Goal: Task Accomplishment & Management: Manage account settings

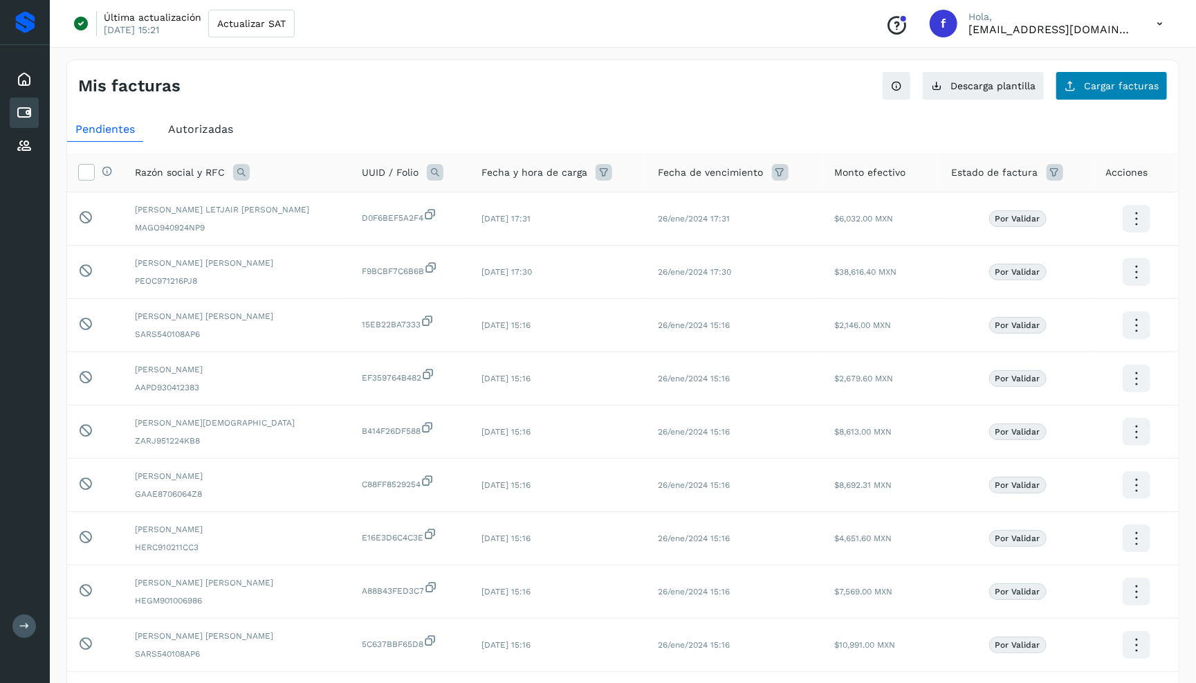
click at [1076, 93] on button "Cargar facturas" at bounding box center [1112, 85] width 112 height 29
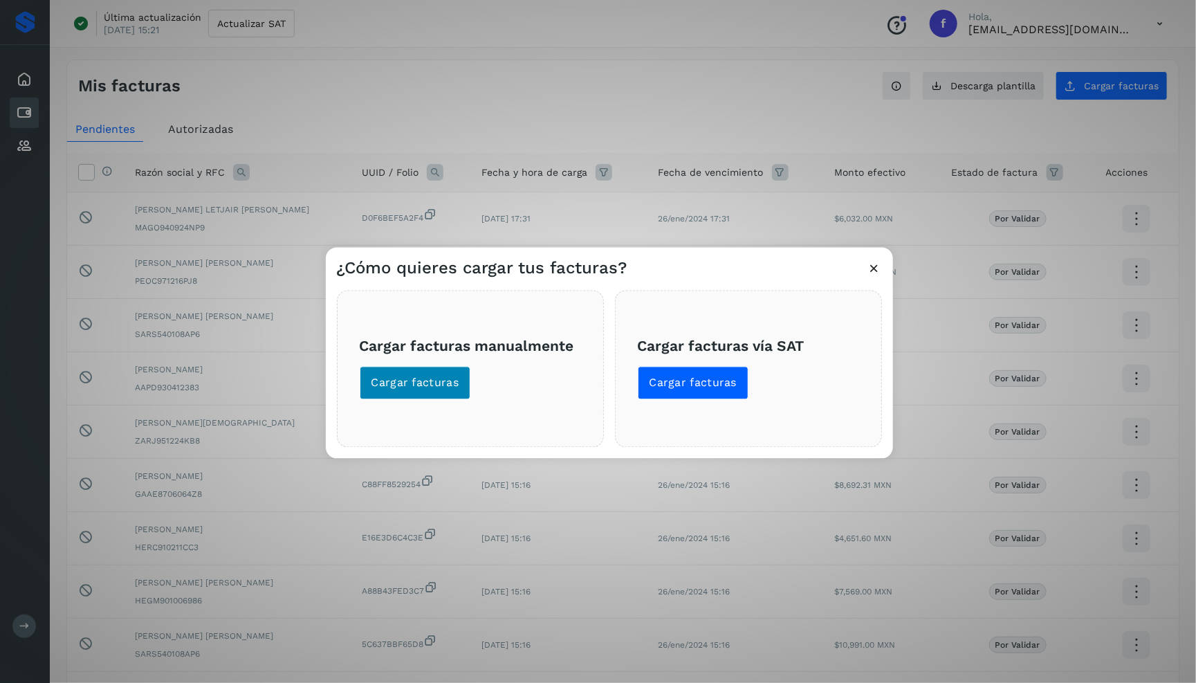
click at [448, 390] on button "Cargar facturas" at bounding box center [415, 382] width 111 height 33
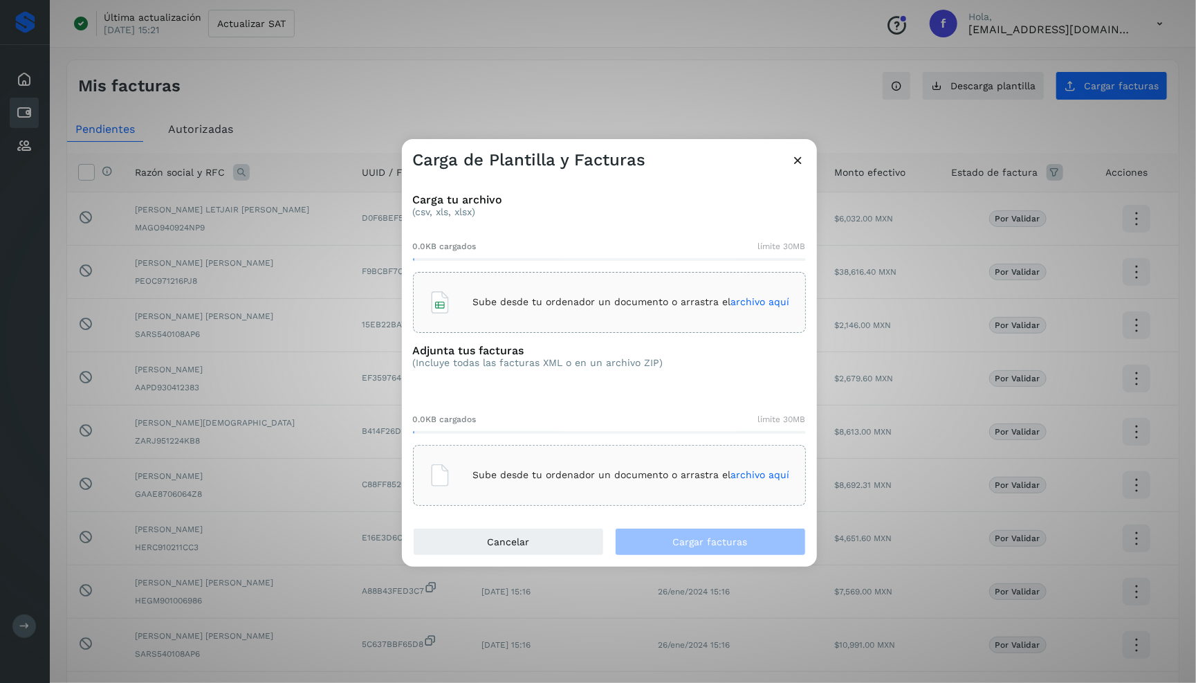
click at [450, 282] on div "Sube desde tu ordenador un documento o arrastra el archivo aquí" at bounding box center [609, 302] width 393 height 61
click at [594, 477] on p "Sube desde tu ordenador un documento o arrastra el archivo aquí" at bounding box center [631, 475] width 317 height 12
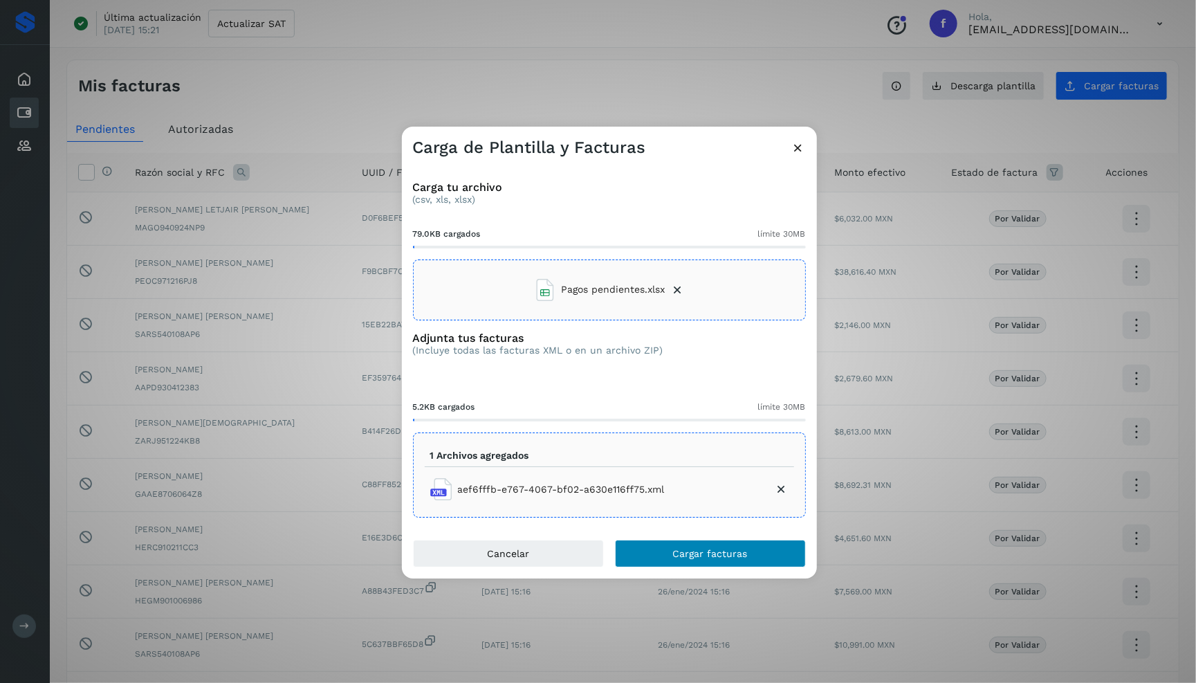
click at [670, 551] on button "Cargar facturas" at bounding box center [710, 554] width 191 height 28
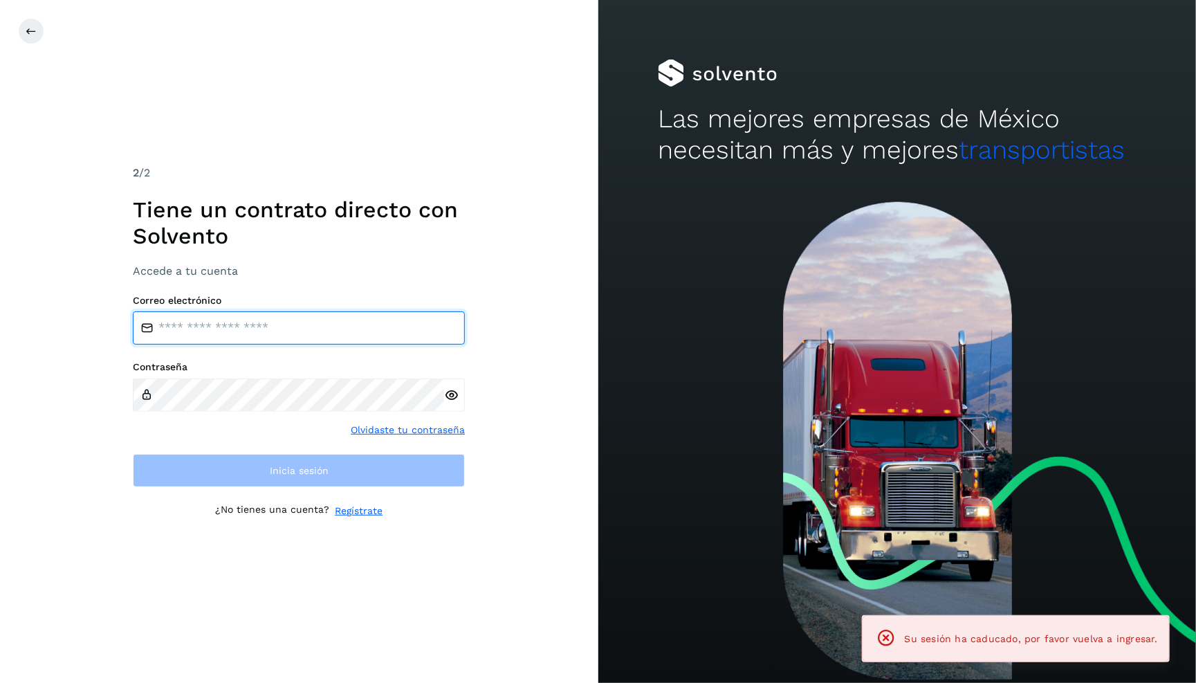
click at [359, 334] on input "email" at bounding box center [299, 327] width 332 height 33
type input "**********"
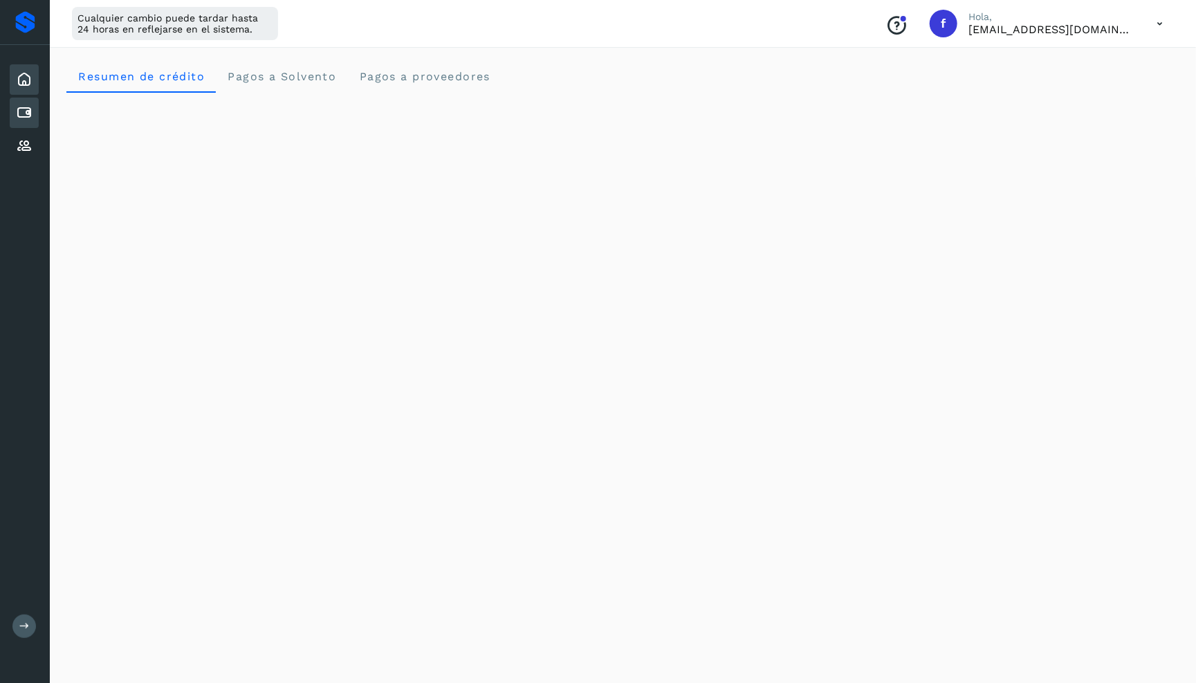
click at [13, 119] on div "Cuentas por pagar" at bounding box center [24, 113] width 29 height 30
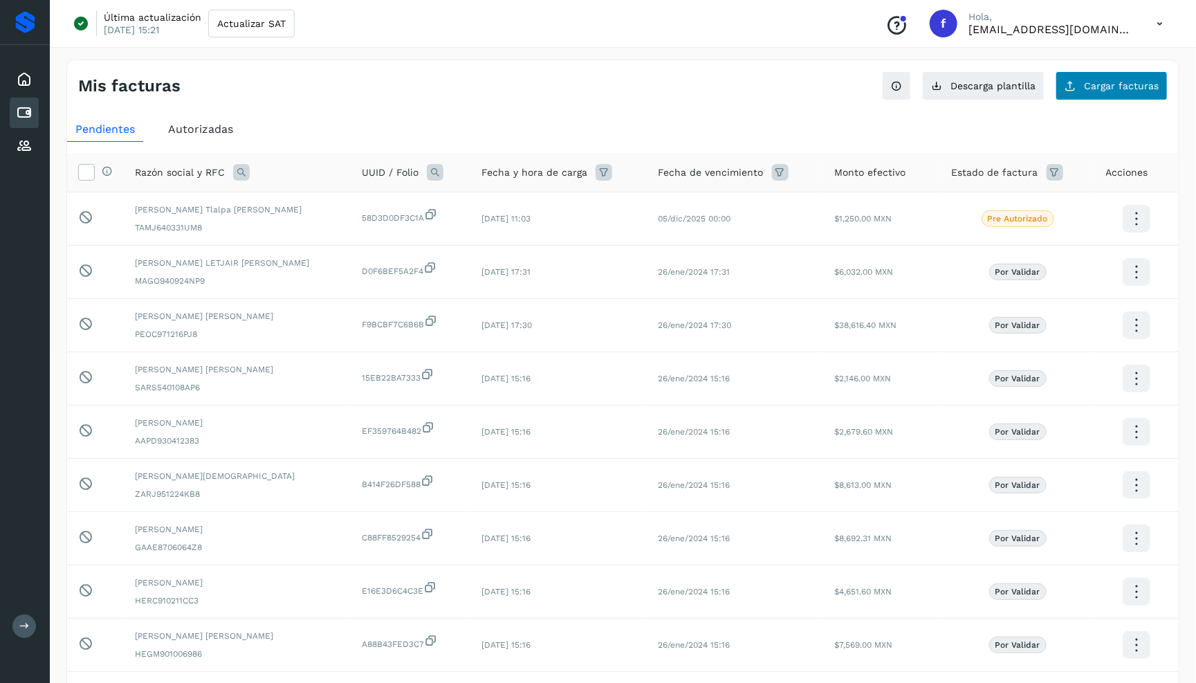
click at [1142, 94] on button "Cargar facturas" at bounding box center [1112, 85] width 112 height 29
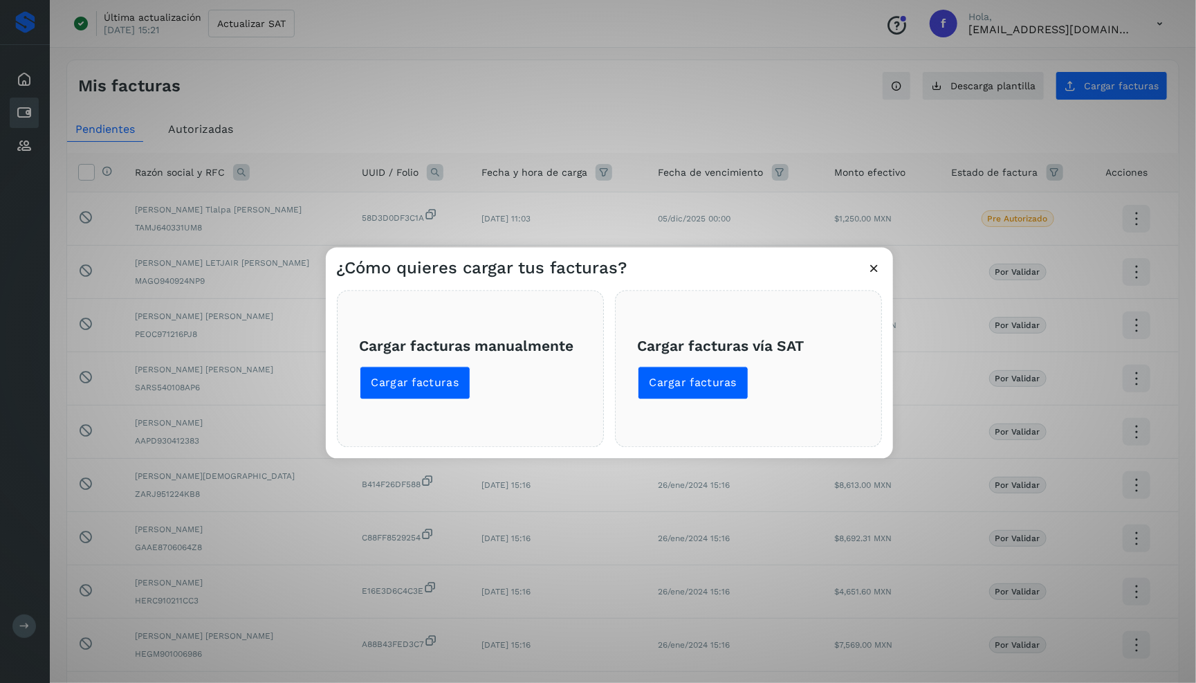
click at [419, 365] on span "Cargar facturas manualmente Cargar facturas" at bounding box center [470, 369] width 221 height 62
click at [419, 376] on span "Cargar facturas" at bounding box center [416, 382] width 88 height 15
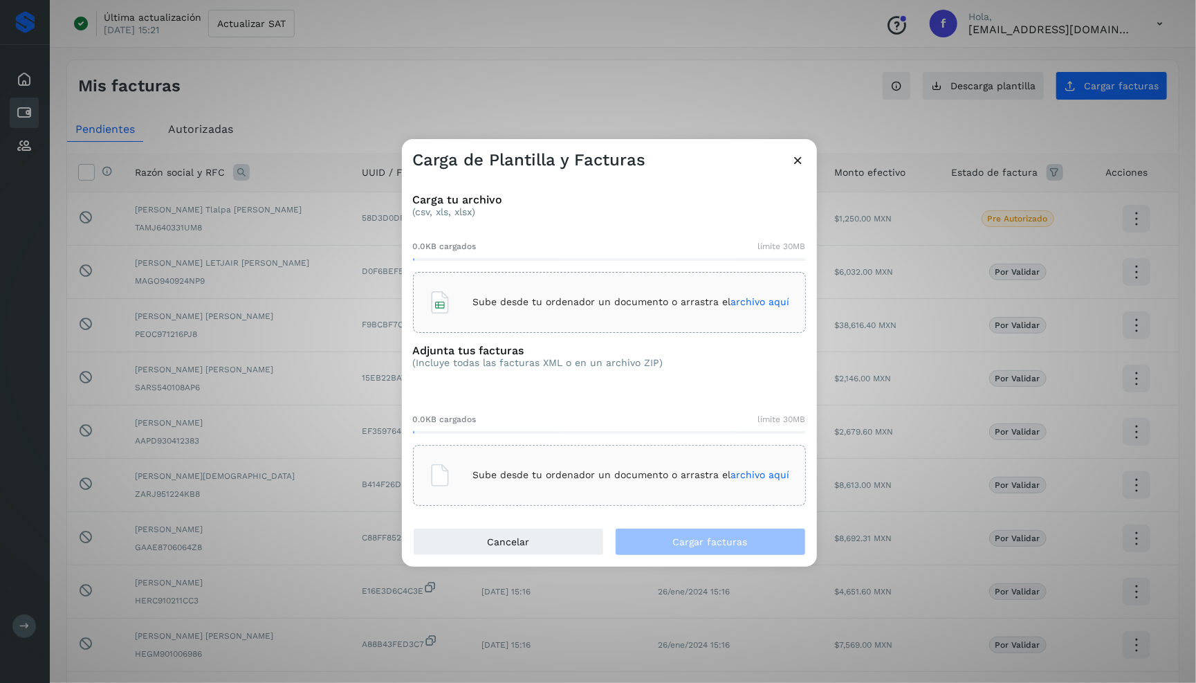
click at [468, 312] on div "Sube desde tu ordenador un documento o arrastra el archivo aquí" at bounding box center [609, 302] width 361 height 37
click at [574, 463] on div "Sube desde tu ordenador un documento o arrastra el archivo aquí" at bounding box center [609, 475] width 361 height 37
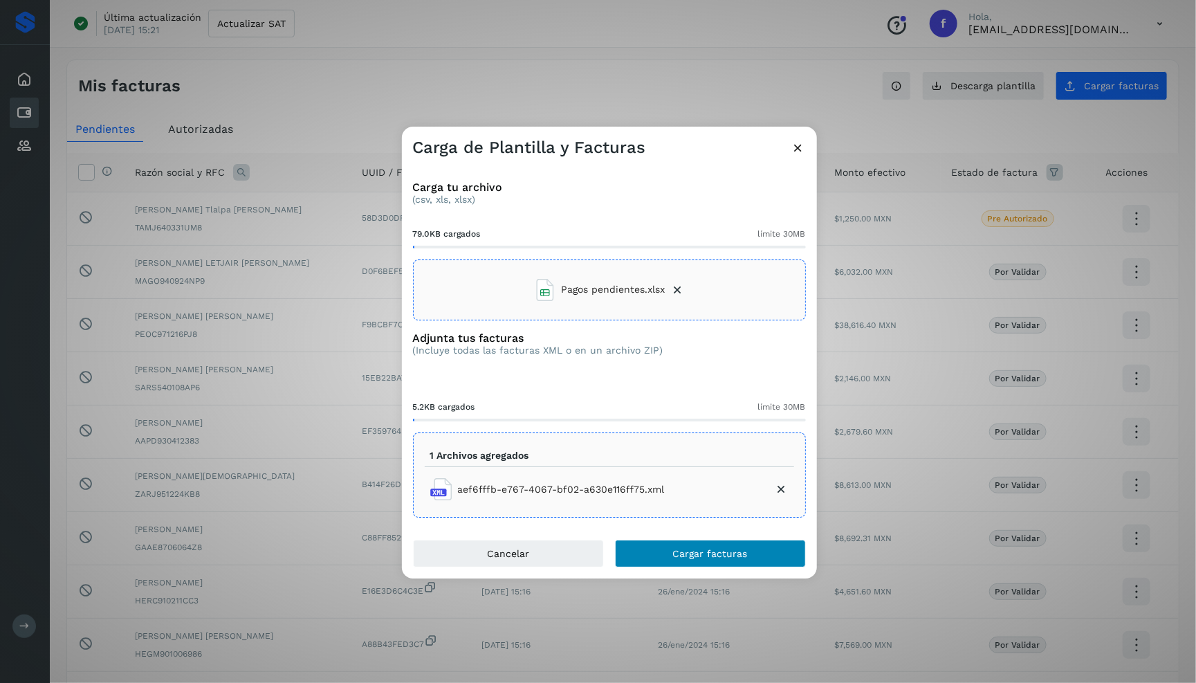
click at [669, 560] on button "Cargar facturas" at bounding box center [710, 554] width 191 height 28
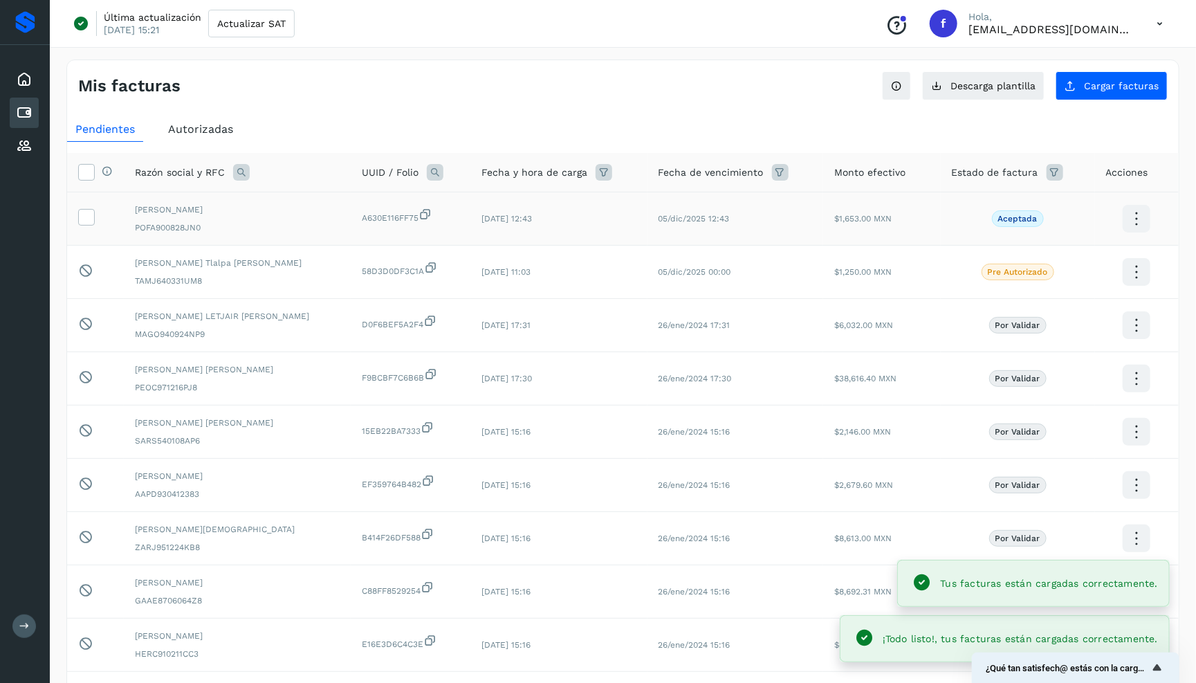
click at [95, 214] on td at bounding box center [95, 218] width 57 height 53
click at [89, 215] on icon at bounding box center [86, 216] width 15 height 15
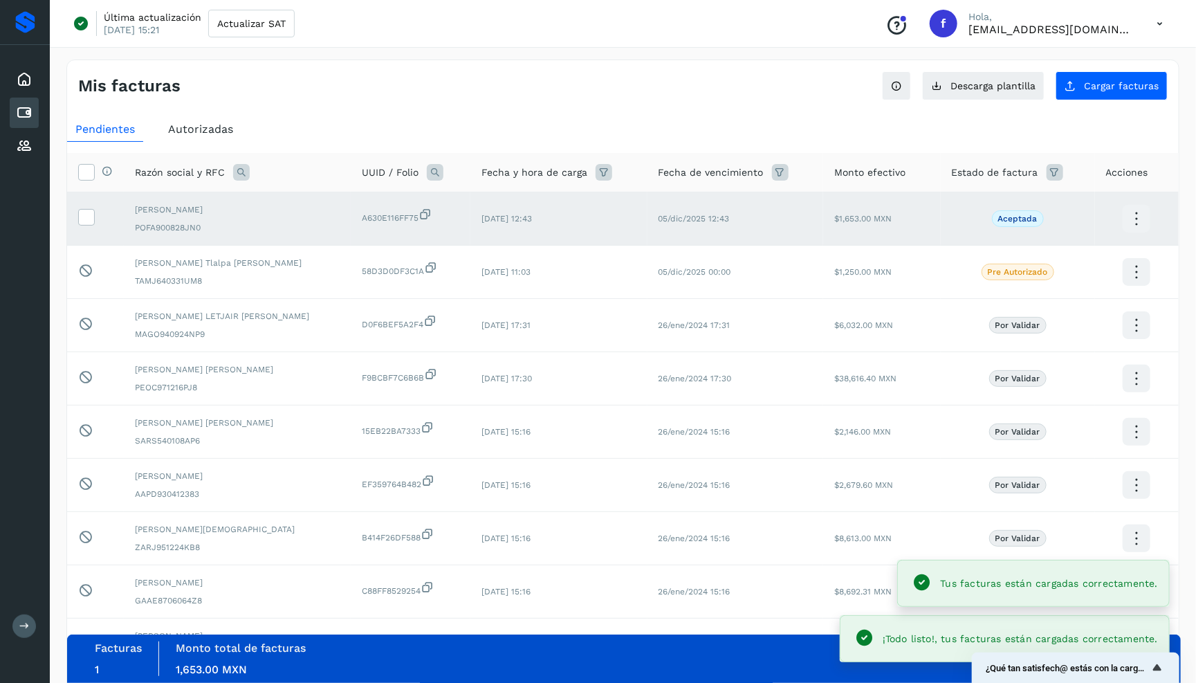
click at [926, 677] on div "Facturas 1 Monto total de facturas Monto total 1,653.00 MXN Autorizar facturas" at bounding box center [624, 659] width 1114 height 48
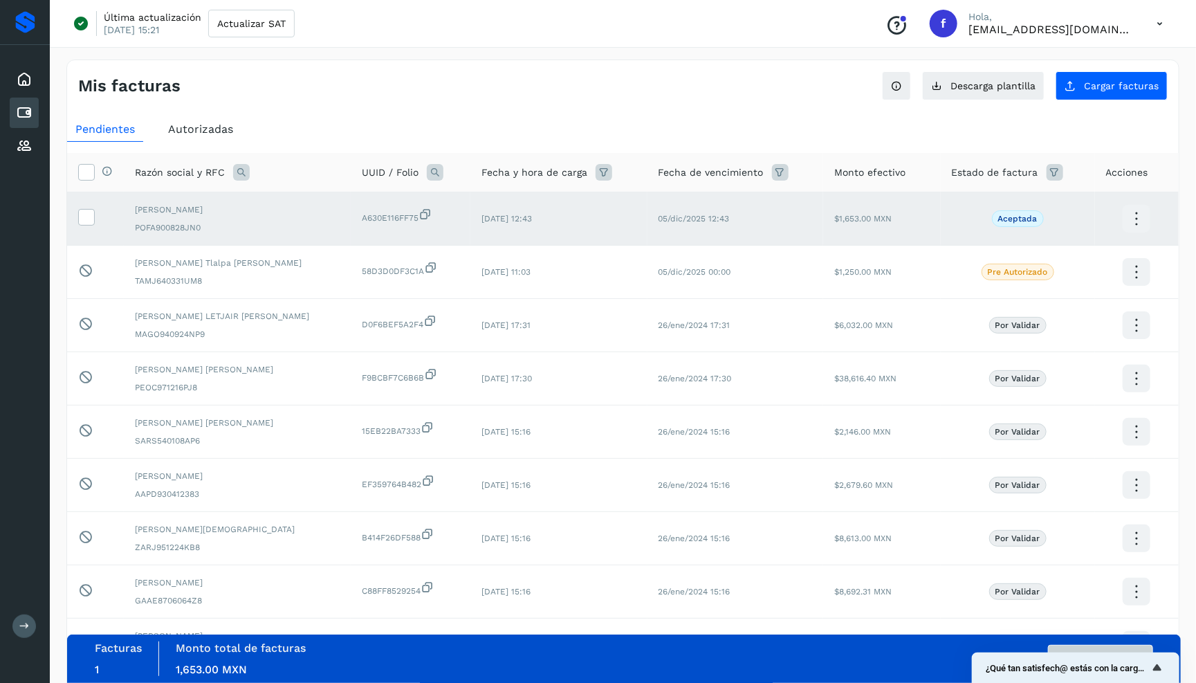
click at [1061, 646] on button "Autorizar facturas" at bounding box center [1100, 659] width 105 height 28
click at [1073, 650] on button "Autorizar facturas" at bounding box center [1100, 659] width 105 height 28
click at [1158, 667] on icon "Mostrar encuesta - ¿Qué tan satisfech@ estás con la carga de tus facturas?" at bounding box center [1157, 667] width 8 height 6
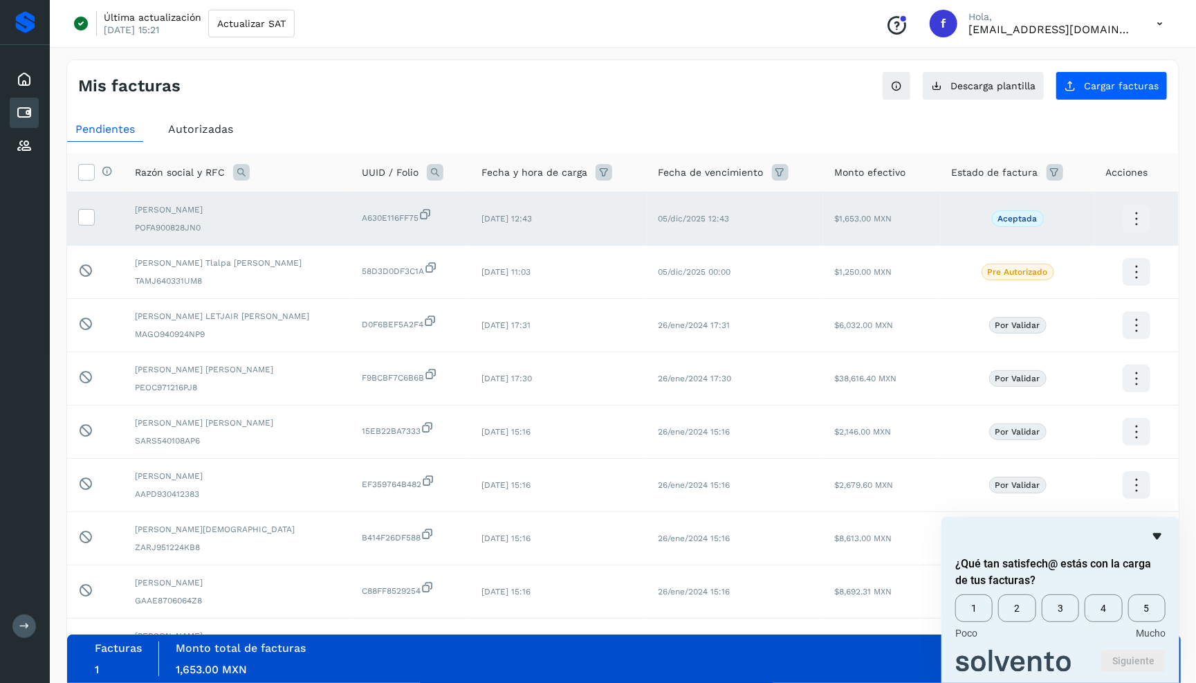
click at [1160, 536] on icon "Ocultar encuesta" at bounding box center [1157, 536] width 8 height 6
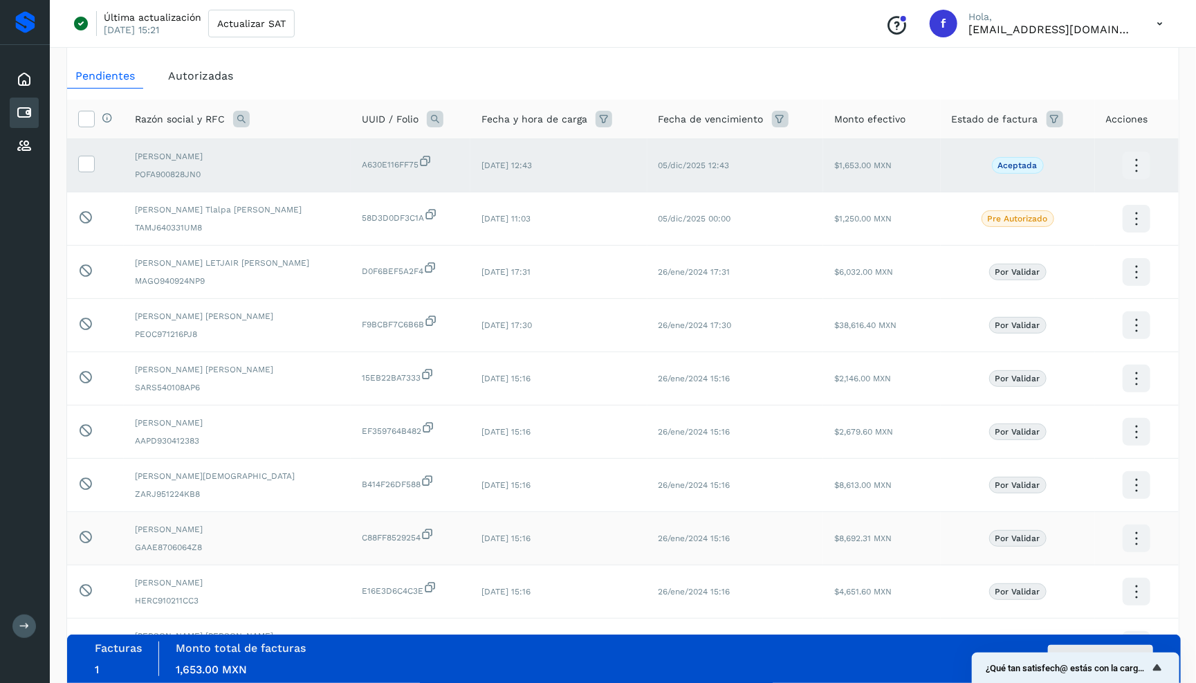
scroll to position [54, 0]
click at [1064, 646] on button "Autorizar facturas" at bounding box center [1100, 659] width 105 height 28
click at [882, 657] on div "Facturas 1 Monto total de facturas Monto total 1,653.00 MXN Autorizar facturas" at bounding box center [624, 658] width 1059 height 35
click at [1089, 649] on button "Autorizar facturas" at bounding box center [1100, 659] width 105 height 28
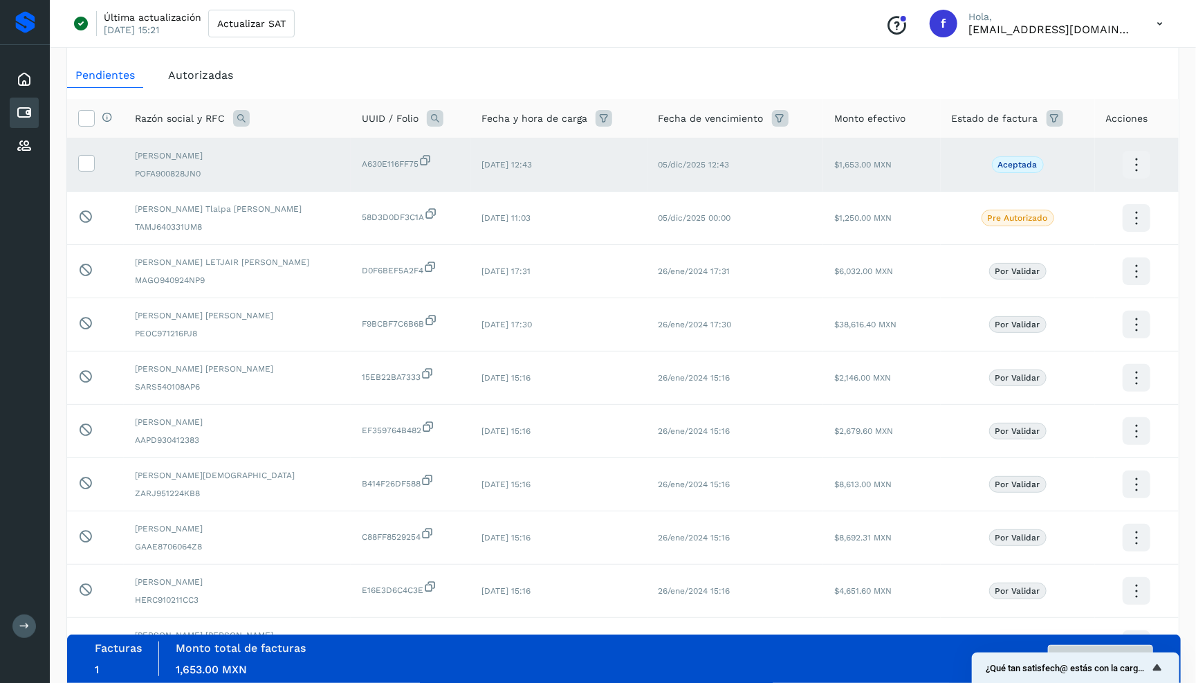
click at [1089, 649] on button "Autorizar facturas" at bounding box center [1100, 659] width 105 height 28
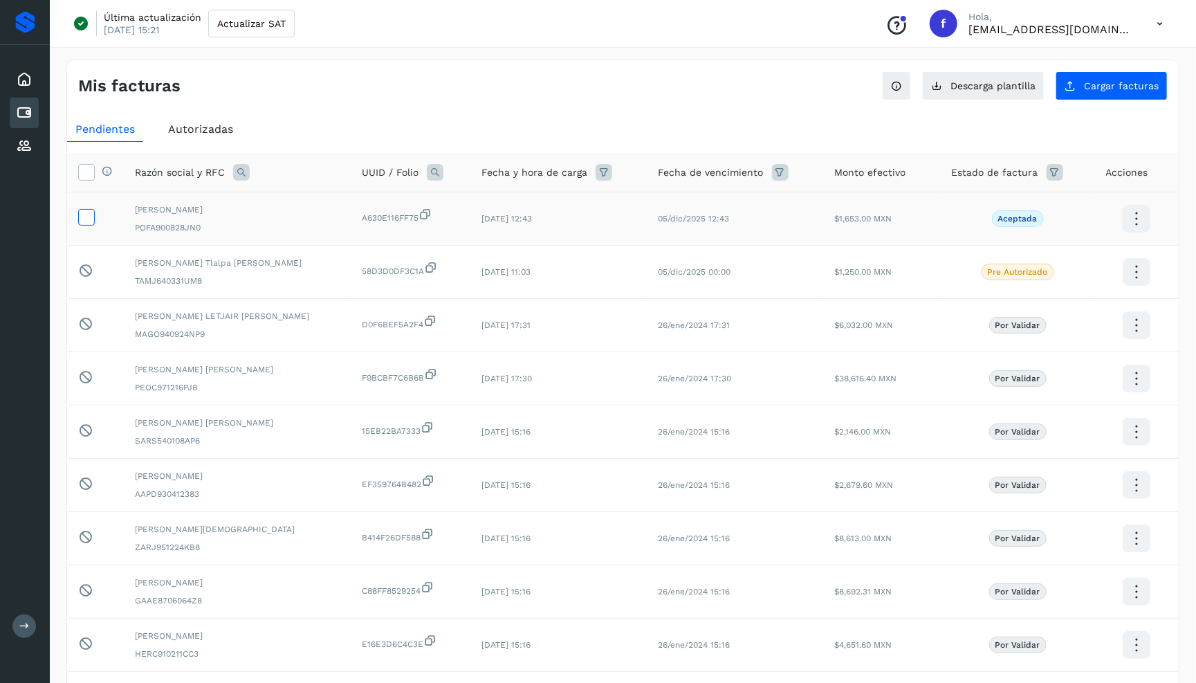
click at [89, 220] on icon at bounding box center [86, 216] width 15 height 15
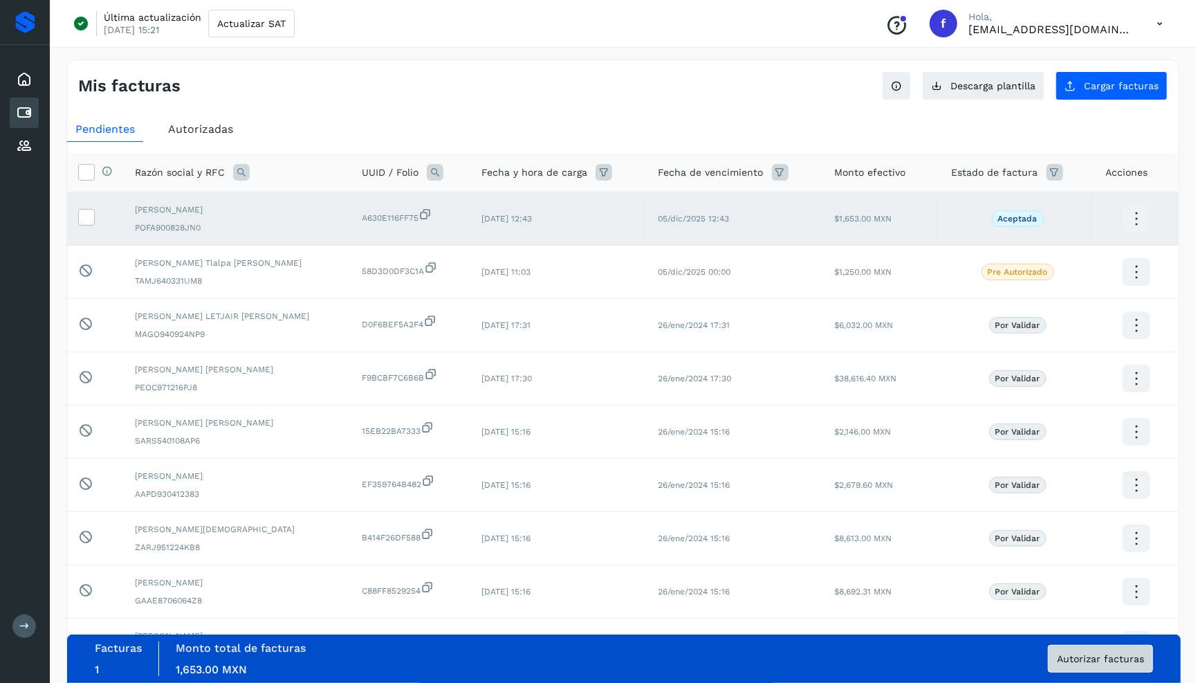
click at [1069, 654] on span "Autorizar facturas" at bounding box center [1100, 659] width 87 height 10
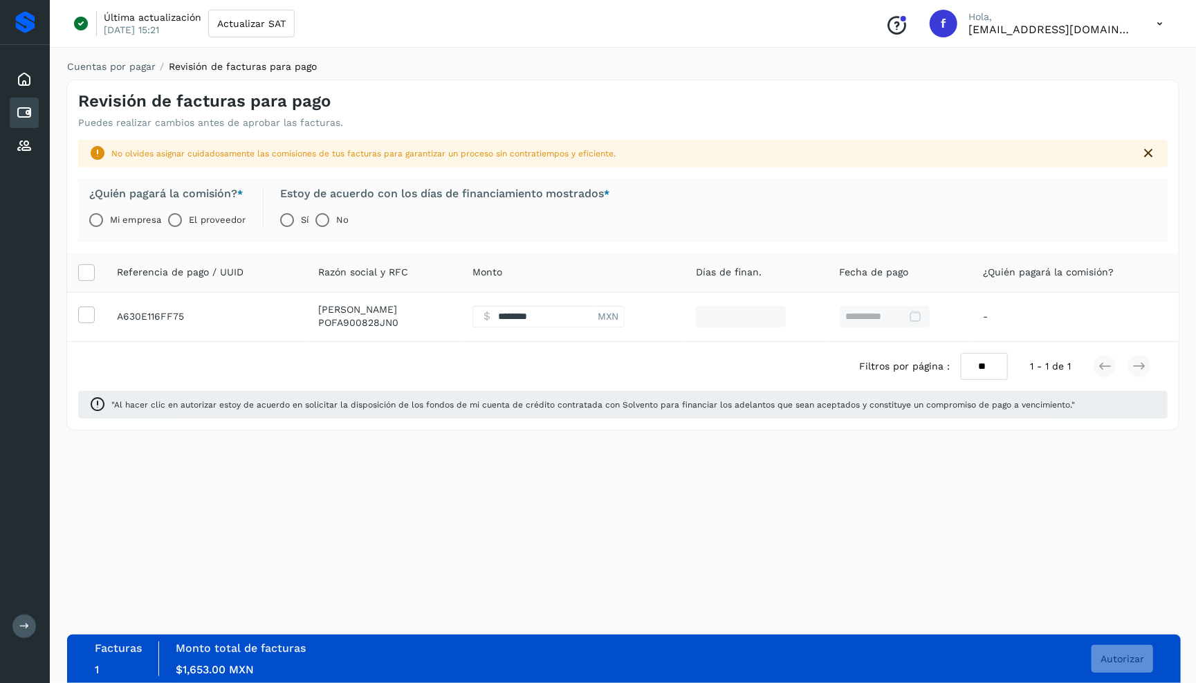
click at [201, 219] on label "El proveedor" at bounding box center [217, 220] width 57 height 28
click at [134, 207] on label "Mi empresa" at bounding box center [135, 220] width 51 height 28
click at [740, 321] on input "**" at bounding box center [738, 316] width 90 height 21
type input "*"
type input "**********"
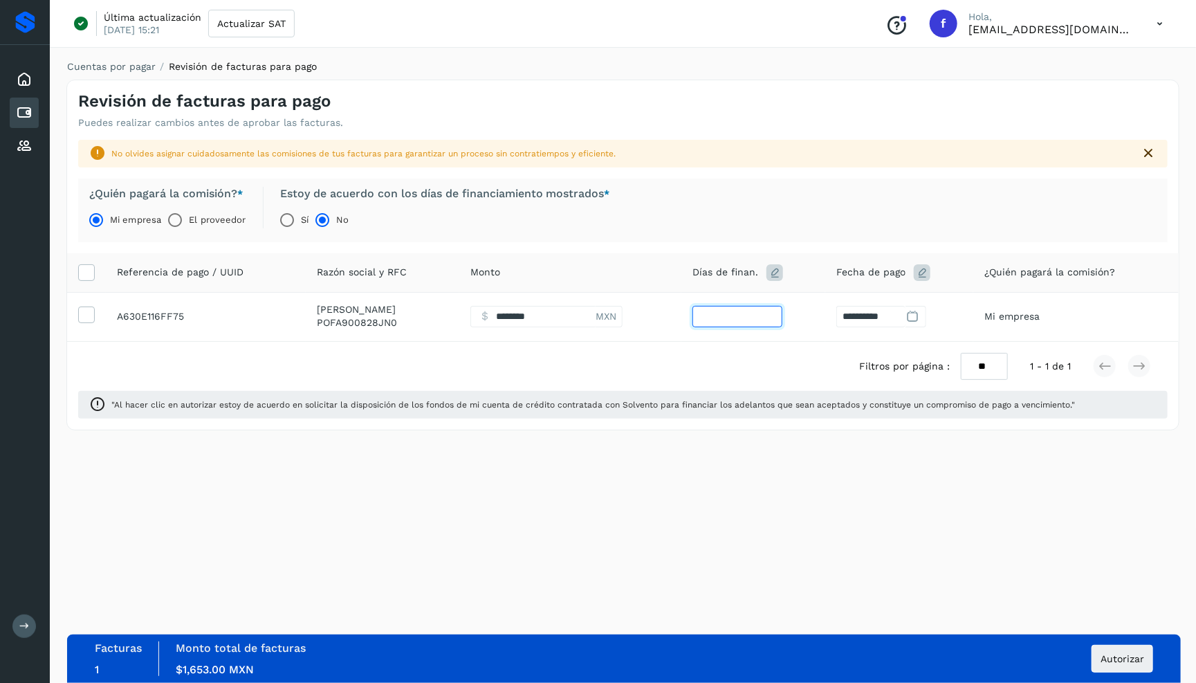
type input "**"
type input "**********"
type input "**"
click at [1109, 654] on span "Autorizar" at bounding box center [1123, 659] width 44 height 10
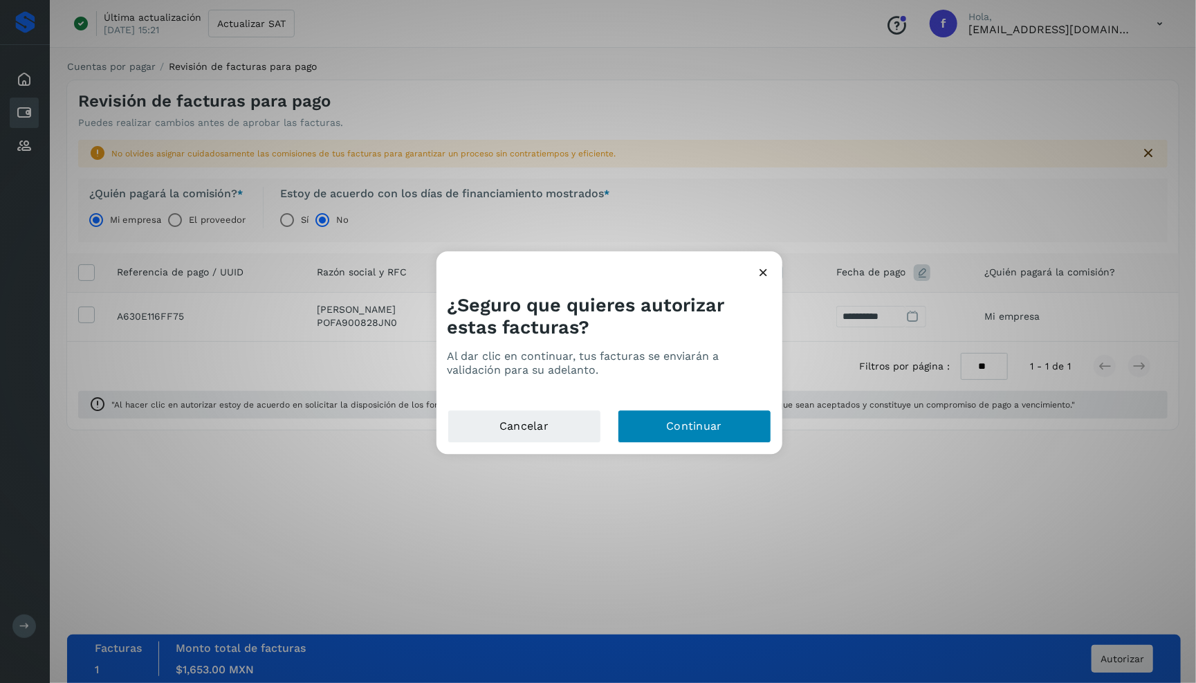
click at [677, 431] on button "Continuar" at bounding box center [695, 426] width 154 height 33
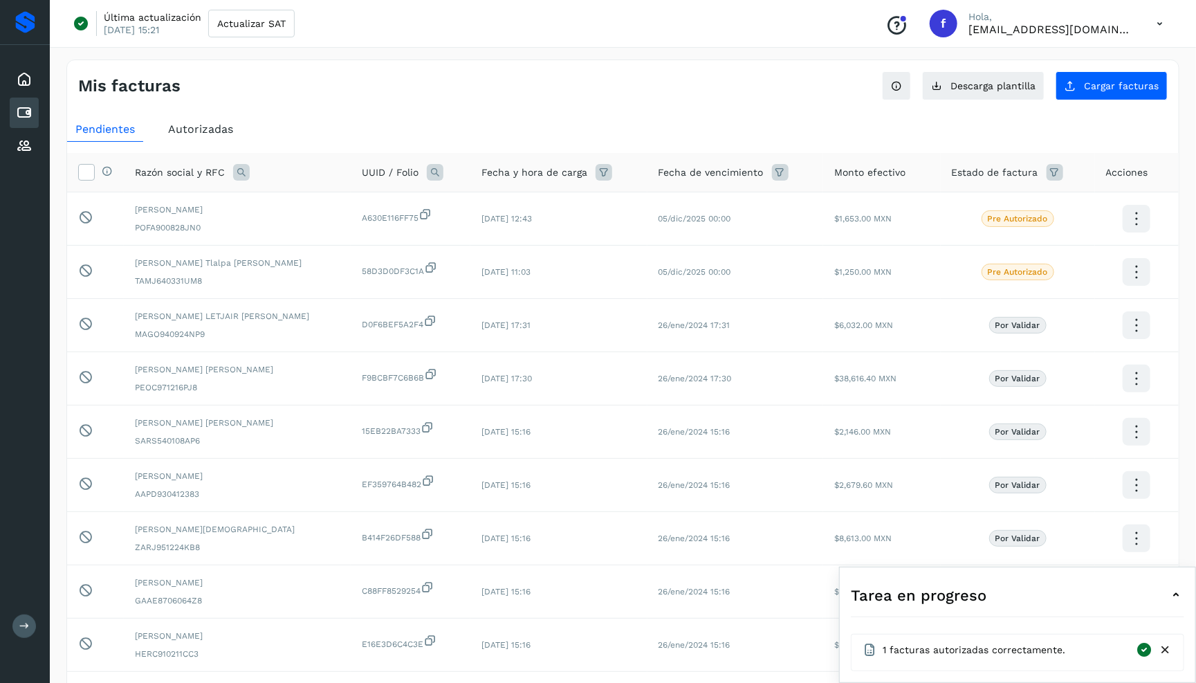
click at [1166, 646] on icon at bounding box center [1165, 650] width 15 height 15
